Goal: Download file/media

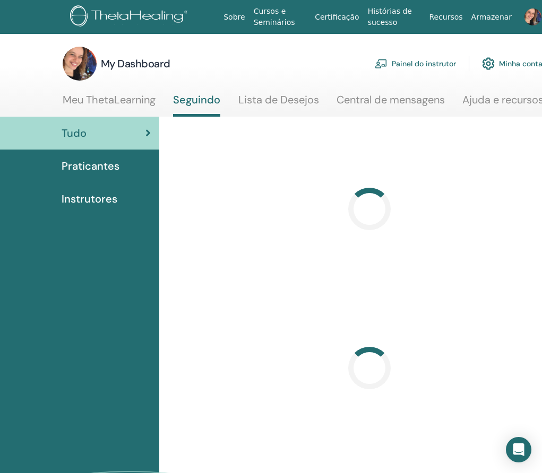
click at [414, 66] on link "Painel do instrutor" at bounding box center [415, 63] width 81 height 23
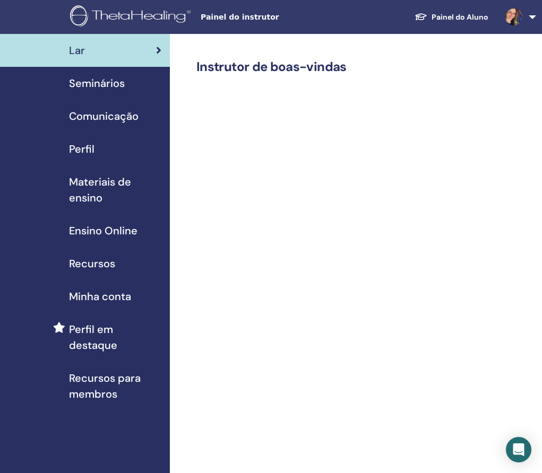
click at [79, 191] on span "Materiais de ensino" at bounding box center [115, 190] width 92 height 32
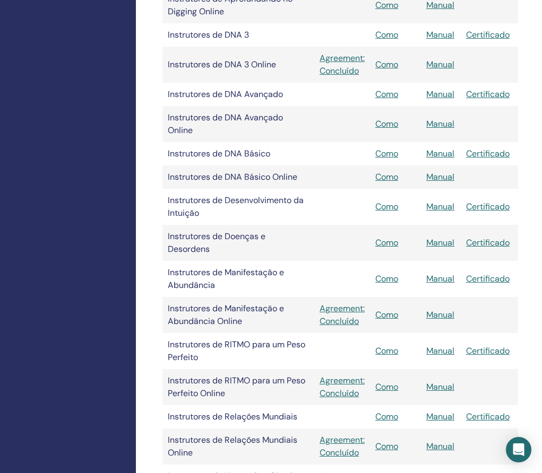
scroll to position [1205, 34]
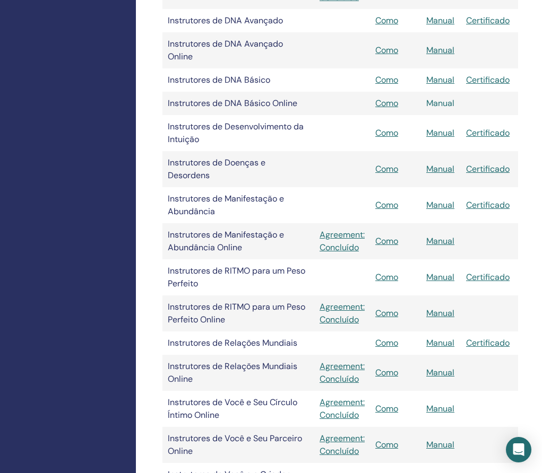
click at [439, 102] on link "Manual" at bounding box center [440, 103] width 28 height 11
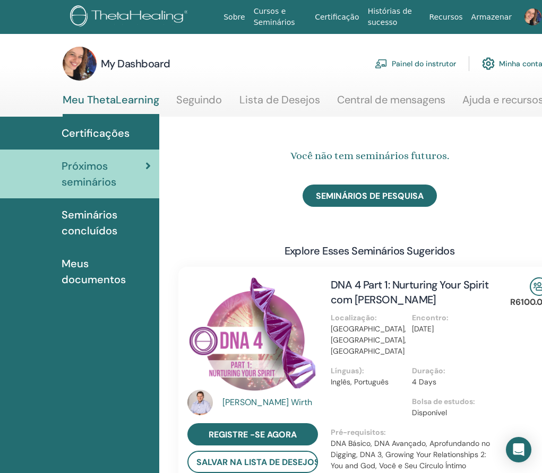
scroll to position [0, 39]
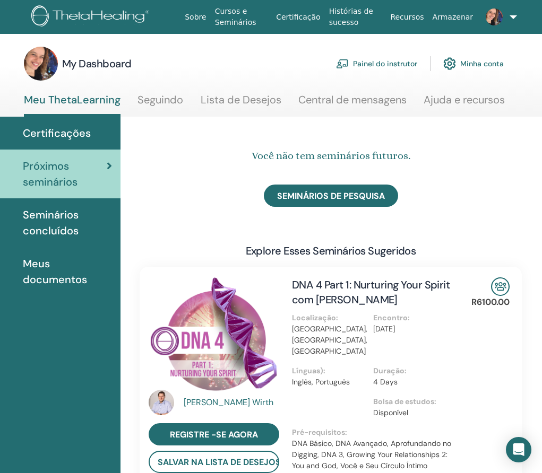
click at [375, 59] on link "Painel do instrutor" at bounding box center [376, 63] width 81 height 23
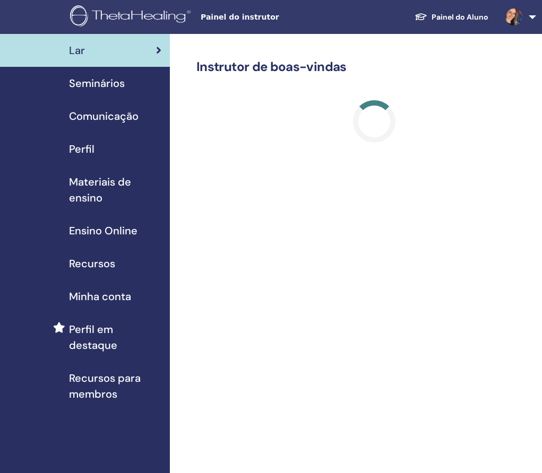
click at [113, 187] on span "Materiais de ensino" at bounding box center [115, 190] width 92 height 32
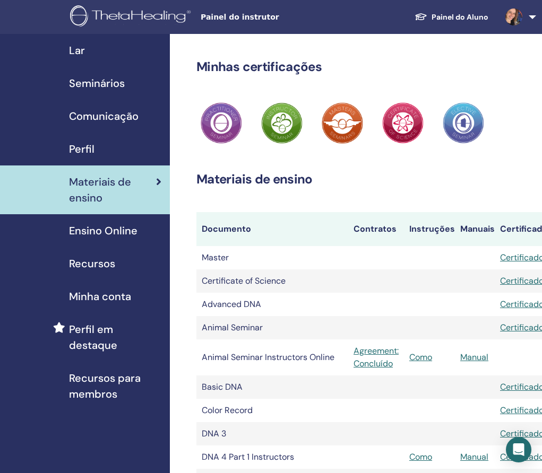
click at [283, 180] on h2 "Materiais de ensino" at bounding box center [374, 179] width 356 height 15
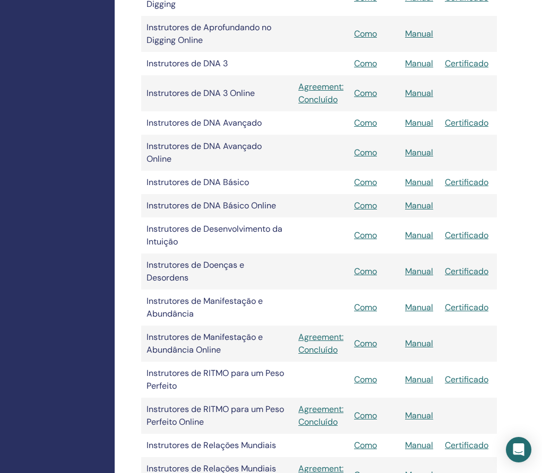
scroll to position [1103, 56]
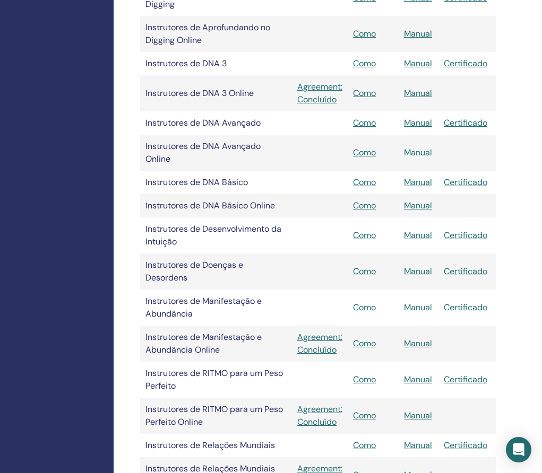
click at [419, 154] on link "Manual" at bounding box center [418, 152] width 28 height 11
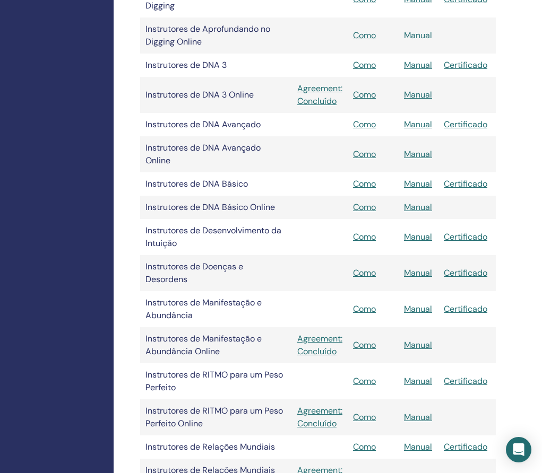
click at [422, 36] on link "Manual" at bounding box center [418, 35] width 28 height 11
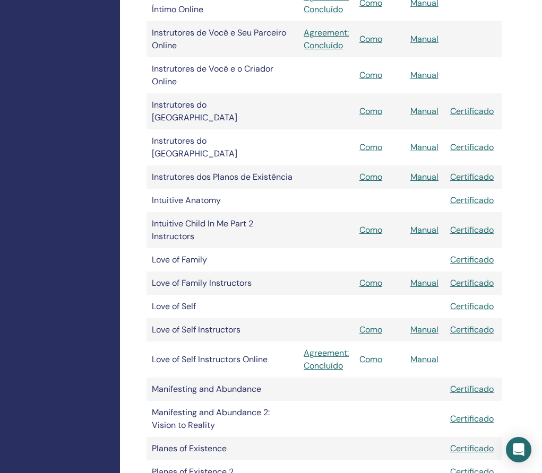
scroll to position [1611, 50]
click at [431, 77] on link "Manual" at bounding box center [424, 75] width 28 height 11
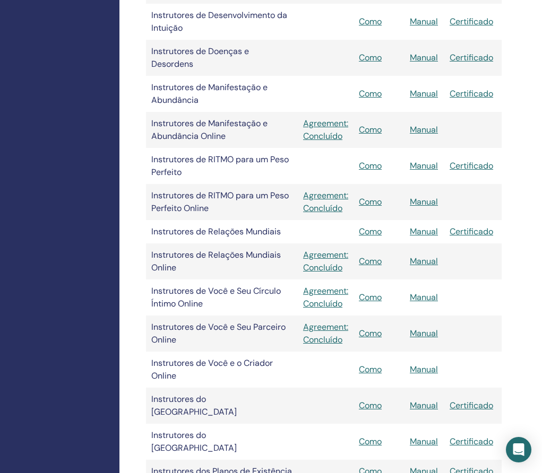
scroll to position [1317, 50]
click at [426, 201] on link "Manual" at bounding box center [424, 201] width 28 height 11
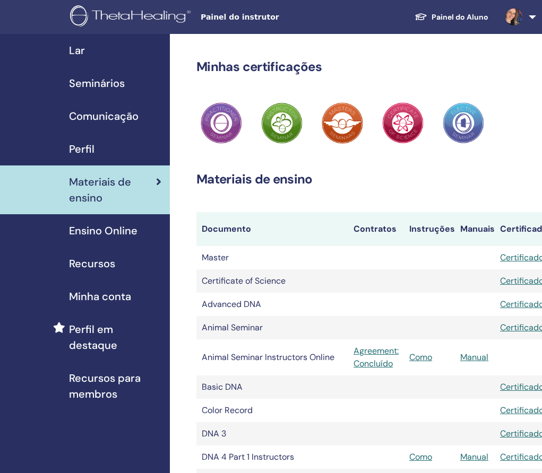
scroll to position [1292, 50]
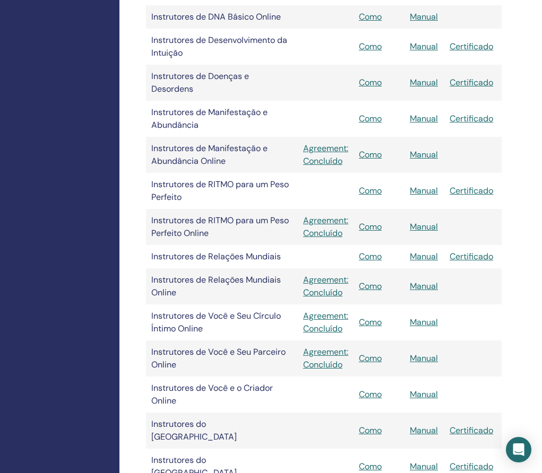
click at [98, 106] on div "Lar Seminários Comunicação Perfil Materiais de ensino Ensino Online" at bounding box center [35, 29] width 170 height 2575
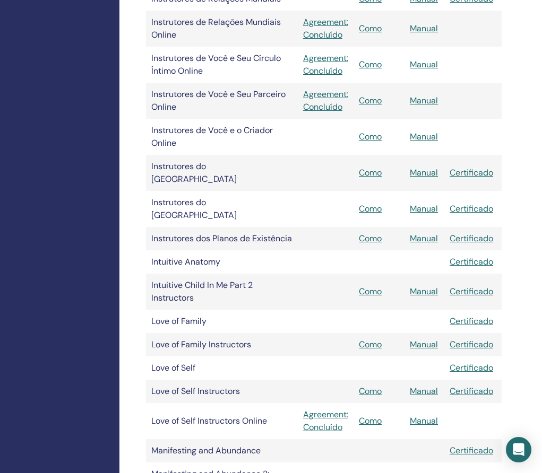
scroll to position [834, 50]
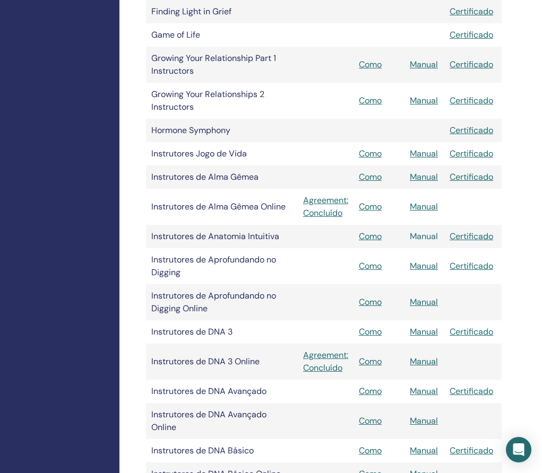
click at [422, 238] on link "Manual" at bounding box center [424, 236] width 28 height 11
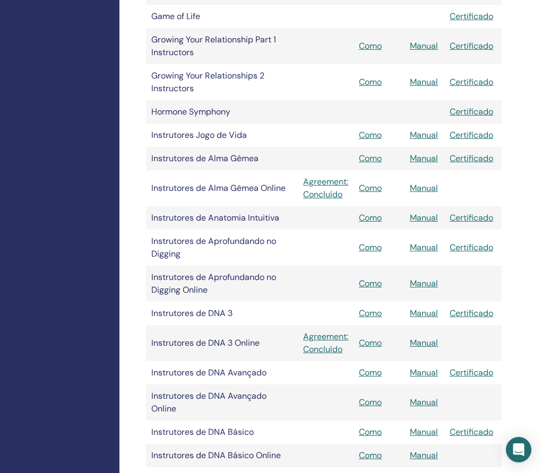
scroll to position [857, 50]
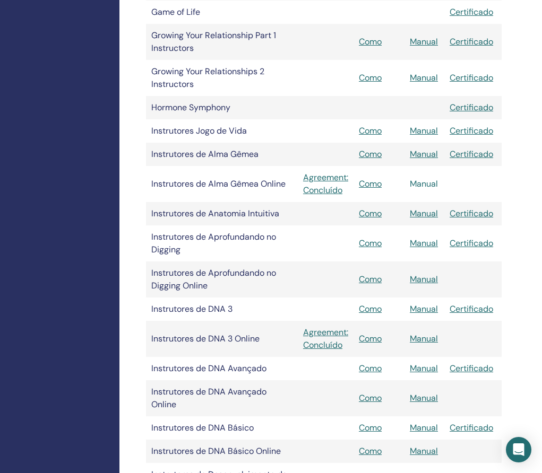
click at [421, 183] on link "Manual" at bounding box center [424, 183] width 28 height 11
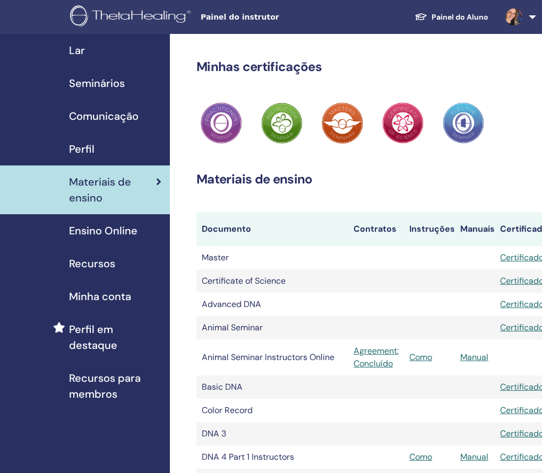
scroll to position [857, 50]
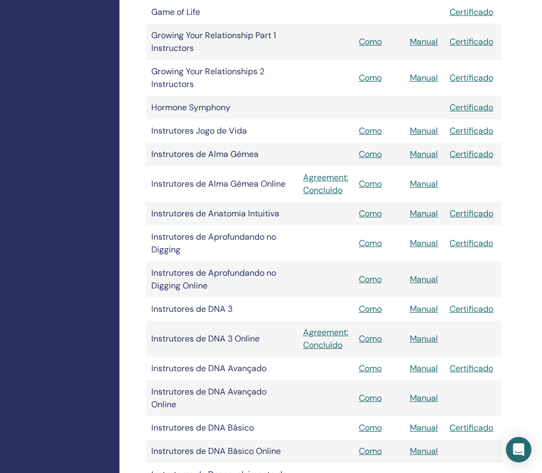
click at [48, 158] on div "Lar Seminários Comunicação Perfil Materiais de ensino Ensino Online" at bounding box center [35, 464] width 170 height 2575
click at [61, 91] on div "Lar Seminários Comunicação Perfil Materiais de ensino Ensino Online" at bounding box center [35, 464] width 170 height 2575
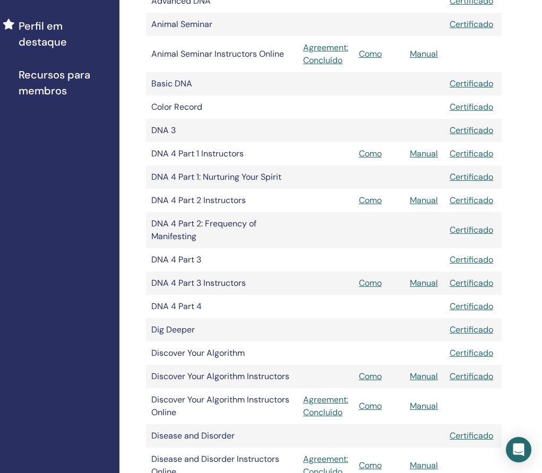
scroll to position [1168, 50]
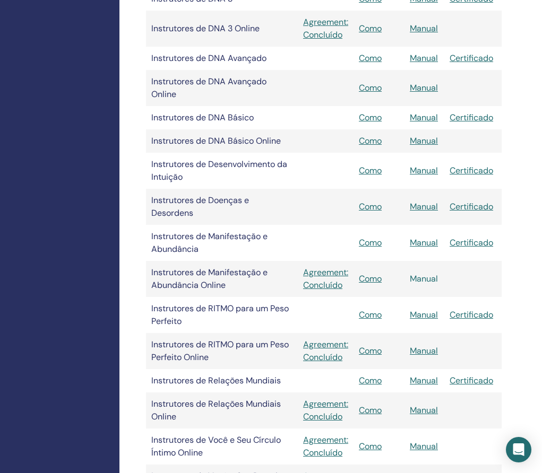
click at [428, 277] on link "Manual" at bounding box center [424, 278] width 28 height 11
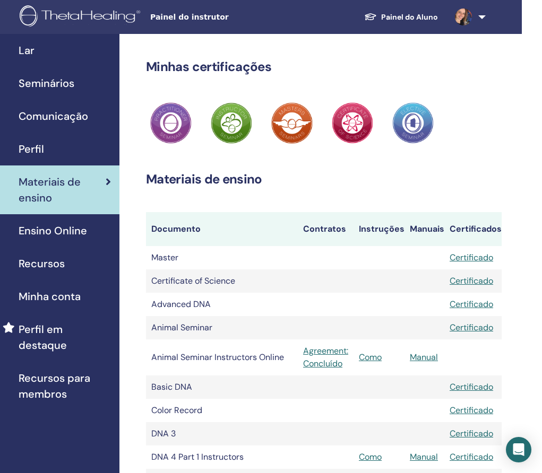
scroll to position [1407, 50]
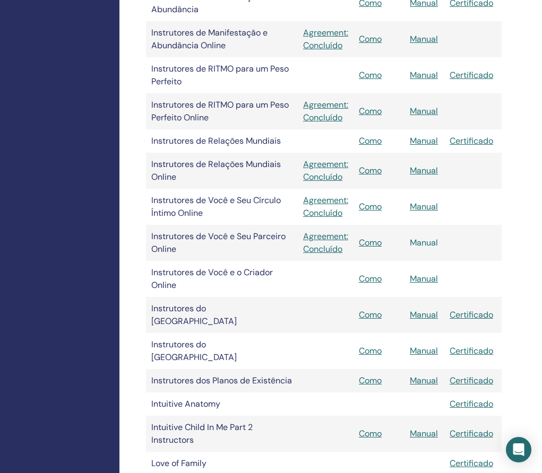
click at [427, 244] on link "Manual" at bounding box center [424, 242] width 28 height 11
